Goal: Navigation & Orientation: Find specific page/section

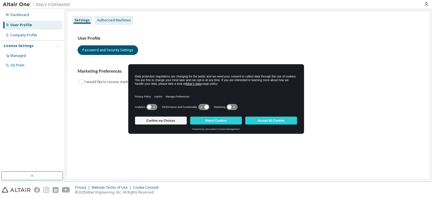
click at [127, 17] on div "Authorized Machines" at bounding box center [114, 20] width 39 height 9
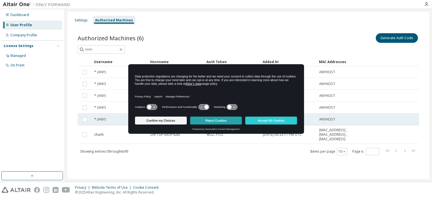
drag, startPoint x: 232, startPoint y: 121, endPoint x: 235, endPoint y: 123, distance: 3.7
click at [233, 121] on button "Reject Cookies" at bounding box center [216, 121] width 52 height 8
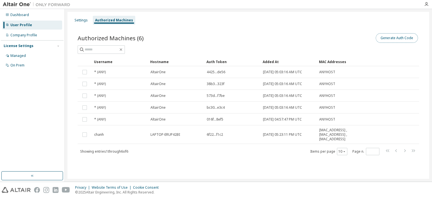
click at [402, 37] on button "Generate Auth Code" at bounding box center [397, 38] width 42 height 10
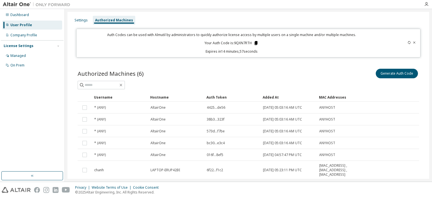
click at [255, 43] on icon at bounding box center [256, 43] width 3 height 4
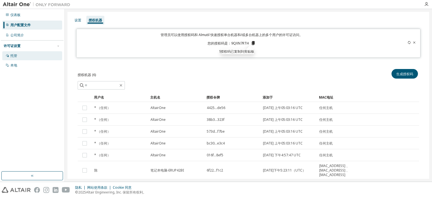
click at [32, 59] on div "托管" at bounding box center [32, 55] width 60 height 9
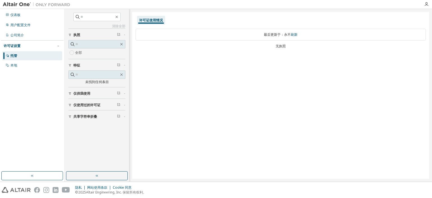
click at [88, 106] on font "仅使用过的许可证" at bounding box center [86, 104] width 27 height 5
click at [88, 97] on button "仅供我使用" at bounding box center [96, 93] width 57 height 12
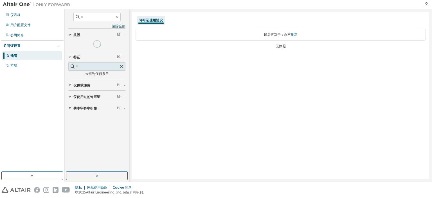
click at [83, 85] on font "仅供我使用" at bounding box center [81, 85] width 17 height 5
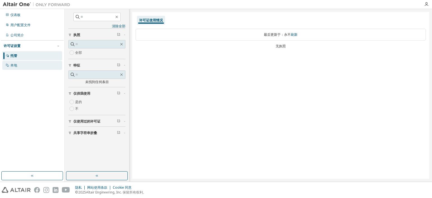
click at [19, 63] on div "本地" at bounding box center [32, 65] width 60 height 9
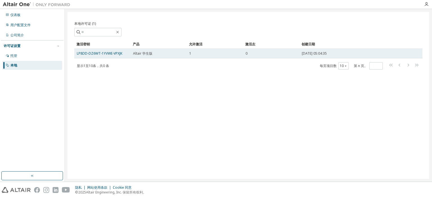
click at [321, 52] on font "2024年10月26日 05:04:35" at bounding box center [314, 53] width 25 height 5
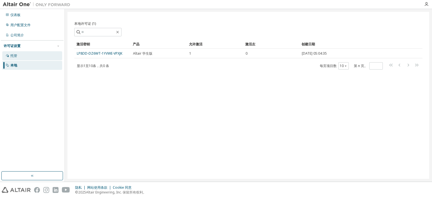
click at [33, 56] on div "托管" at bounding box center [32, 55] width 60 height 9
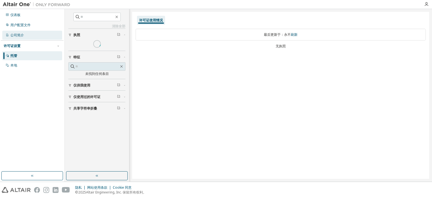
click at [21, 38] on div "公司简介" at bounding box center [32, 35] width 60 height 9
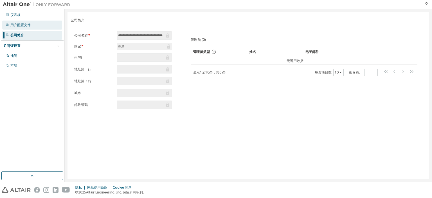
click at [36, 23] on div "用户配置文件" at bounding box center [32, 25] width 60 height 9
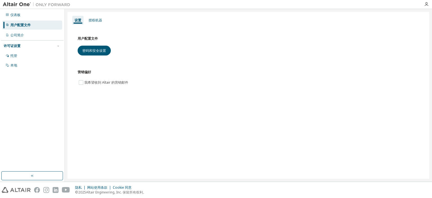
click at [41, 10] on div "仪表板 用户配置文件 公司简介 许可证设置 托管 本地" at bounding box center [32, 95] width 65 height 173
click at [39, 14] on div "仪表板" at bounding box center [32, 14] width 60 height 9
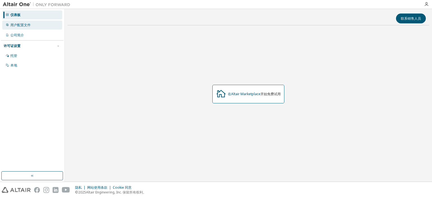
click at [36, 29] on div "用户配置文件" at bounding box center [32, 25] width 60 height 9
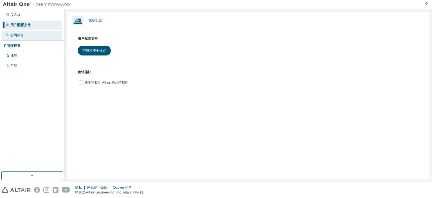
click at [39, 37] on div "公司简介" at bounding box center [32, 35] width 60 height 9
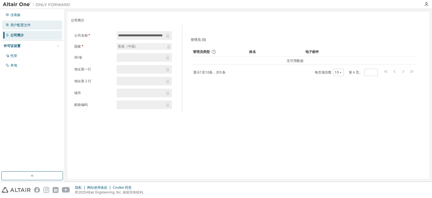
click at [20, 22] on div "用户配置文件" at bounding box center [32, 25] width 60 height 9
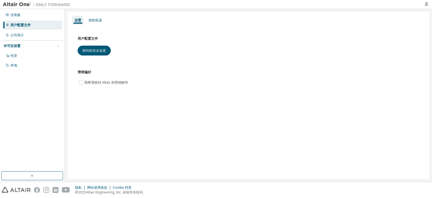
click at [86, 19] on div "设置 授权机器" at bounding box center [248, 20] width 355 height 10
click at [93, 21] on font "授权机器" at bounding box center [96, 20] width 14 height 5
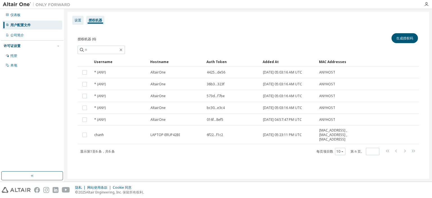
click at [77, 22] on font "设置" at bounding box center [78, 20] width 7 height 5
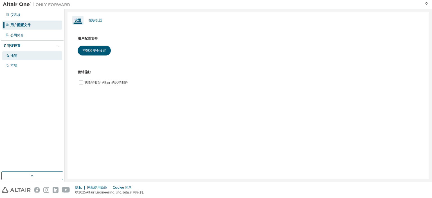
click at [7, 59] on div "托管" at bounding box center [32, 55] width 60 height 9
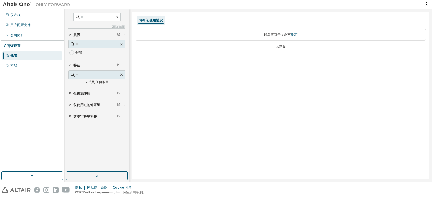
click at [97, 106] on font "仅使用过的许可证" at bounding box center [86, 104] width 27 height 5
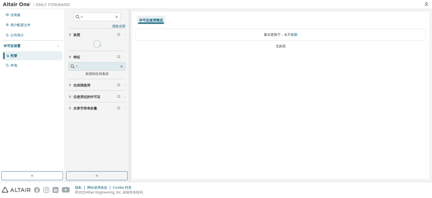
click at [69, 122] on div "清除全部 共享字符串折叠 仅使用过的许可证 是的 不 仅供我使用 特征 未找到任何条目 执照" at bounding box center [97, 90] width 63 height 161
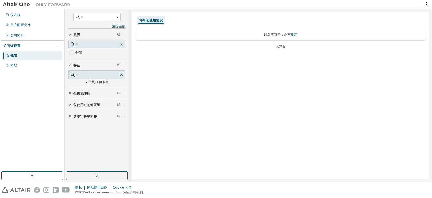
click at [92, 102] on button "仅使用过的许可证" at bounding box center [96, 105] width 57 height 12
click at [91, 119] on div "是的 不" at bounding box center [96, 117] width 57 height 14
click at [15, 47] on font "许可证设置" at bounding box center [12, 45] width 17 height 5
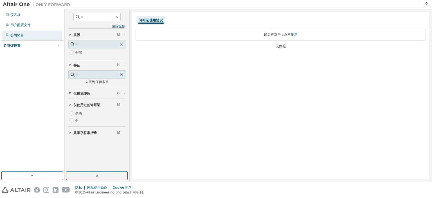
click at [20, 31] on div "公司简介" at bounding box center [32, 35] width 60 height 9
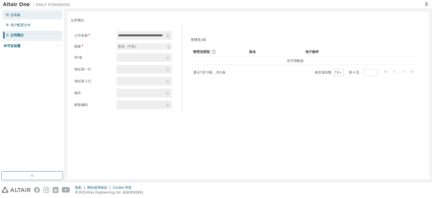
click at [35, 14] on div "仪表板" at bounding box center [32, 14] width 60 height 9
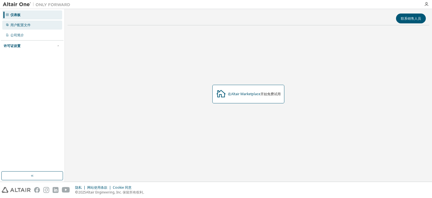
click at [21, 24] on font "用户配置文件" at bounding box center [20, 25] width 20 height 5
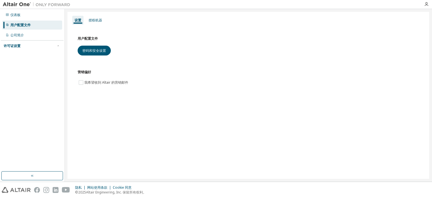
click at [92, 15] on div "设置 授权机器" at bounding box center [248, 20] width 355 height 10
click at [97, 22] on font "授权机器" at bounding box center [96, 20] width 14 height 5
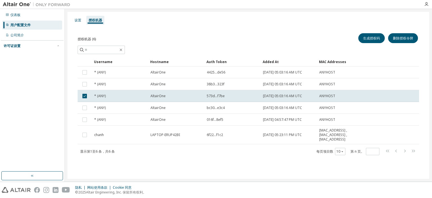
click at [265, 37] on div "生成授权码 删除授权令牌" at bounding box center [334, 38] width 171 height 12
click at [268, 45] on div "授权机器 (6) 生成授权码 删除授权令牌" at bounding box center [249, 43] width 342 height 22
click at [74, 22] on div "设置" at bounding box center [77, 20] width 11 height 9
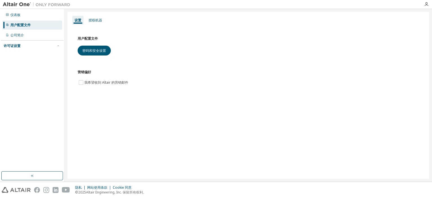
click at [18, 21] on div "用户配置文件" at bounding box center [32, 25] width 60 height 9
click at [21, 36] on font "公司简介" at bounding box center [17, 35] width 14 height 5
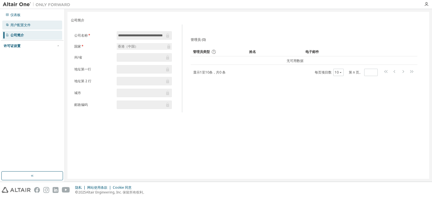
click at [30, 24] on font "用户配置文件" at bounding box center [20, 25] width 20 height 5
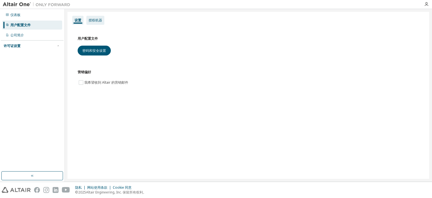
drag, startPoint x: 97, startPoint y: 17, endPoint x: 96, endPoint y: 20, distance: 3.2
click at [97, 19] on div "授权机器" at bounding box center [95, 20] width 18 height 9
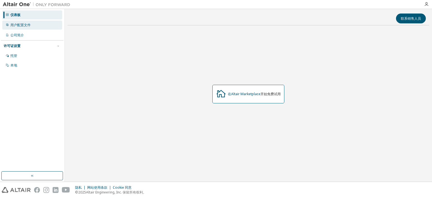
click at [28, 28] on div "用户配置文件" at bounding box center [32, 25] width 60 height 9
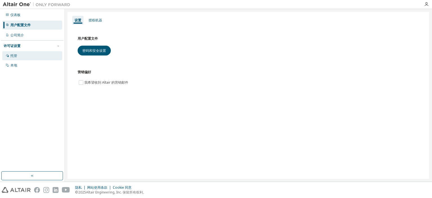
click at [31, 56] on div "托管" at bounding box center [32, 55] width 60 height 9
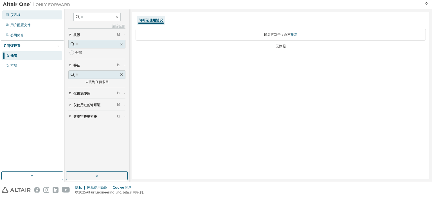
click at [26, 17] on div "仪表板" at bounding box center [32, 14] width 60 height 9
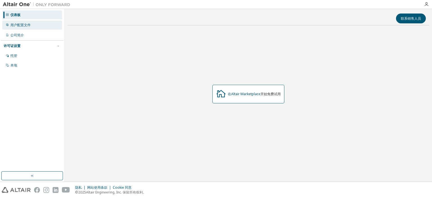
click at [40, 27] on div "用户配置文件" at bounding box center [32, 25] width 60 height 9
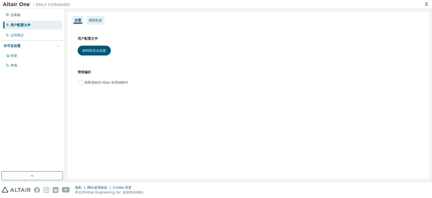
click at [101, 23] on div "授权机器" at bounding box center [95, 20] width 18 height 9
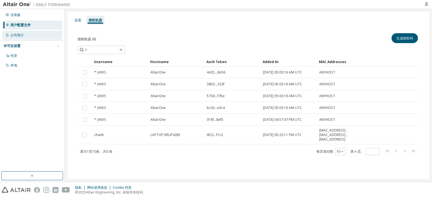
click at [39, 32] on div "公司简介" at bounding box center [32, 35] width 60 height 9
